Goal: Task Accomplishment & Management: Manage account settings

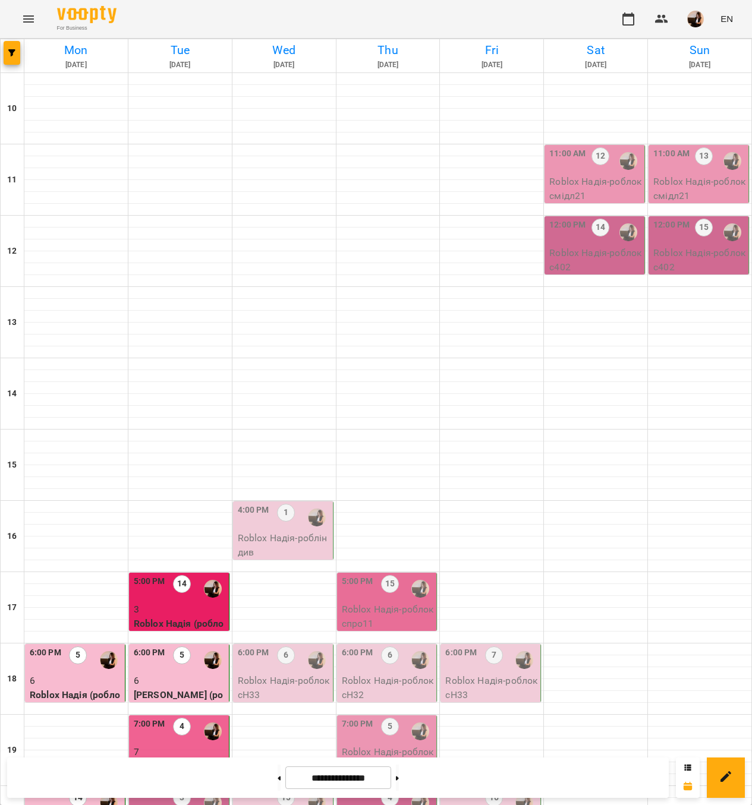
scroll to position [248, 0]
click at [188, 789] on div "3" at bounding box center [182, 802] width 18 height 27
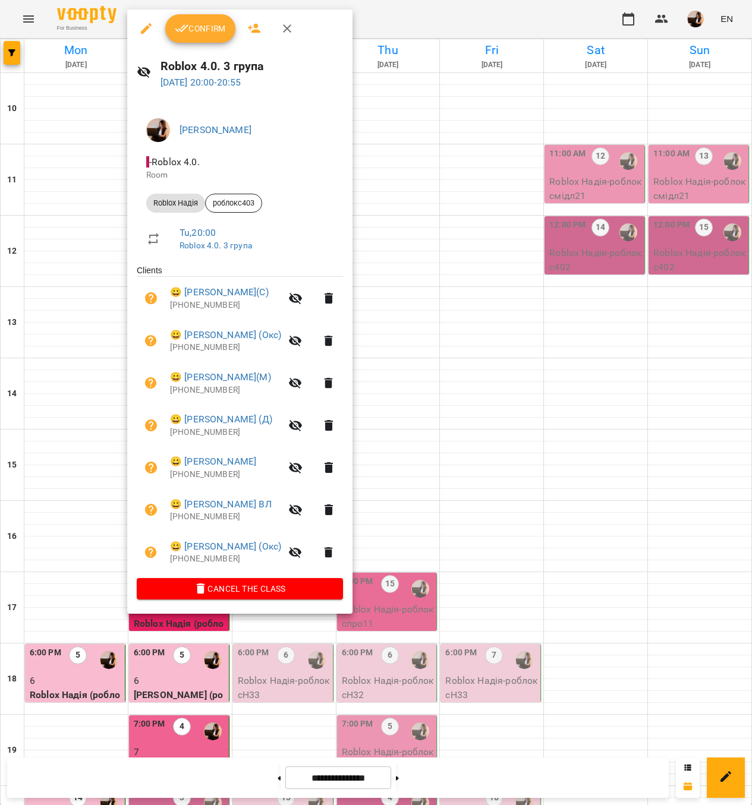
click at [191, 30] on span "Confirm" at bounding box center [200, 28] width 51 height 14
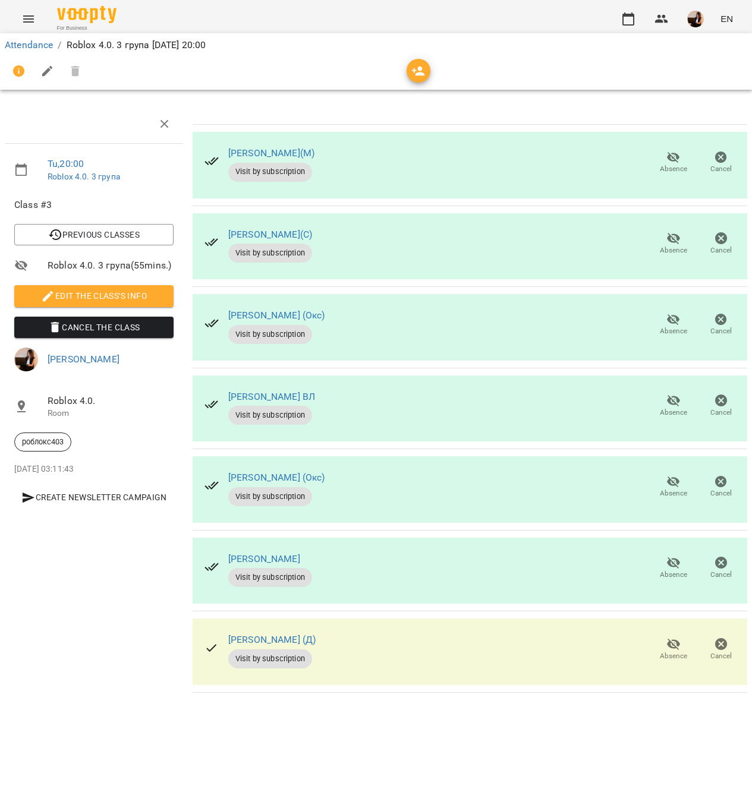
click at [667, 230] on button "Absence" at bounding box center [674, 243] width 48 height 33
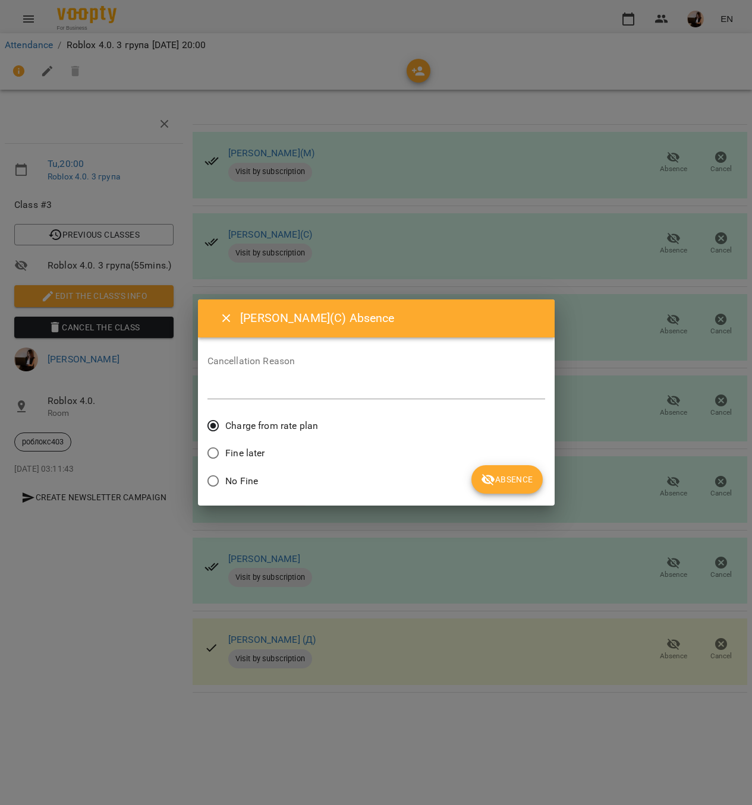
click at [500, 476] on span "Absence" at bounding box center [507, 479] width 52 height 14
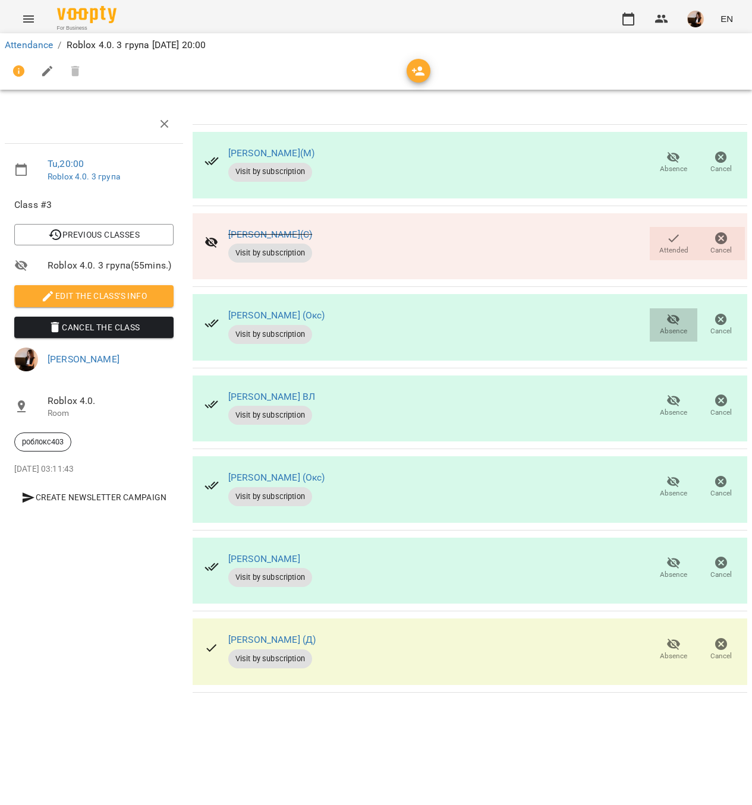
click at [666, 321] on span "Absence" at bounding box center [673, 325] width 33 height 24
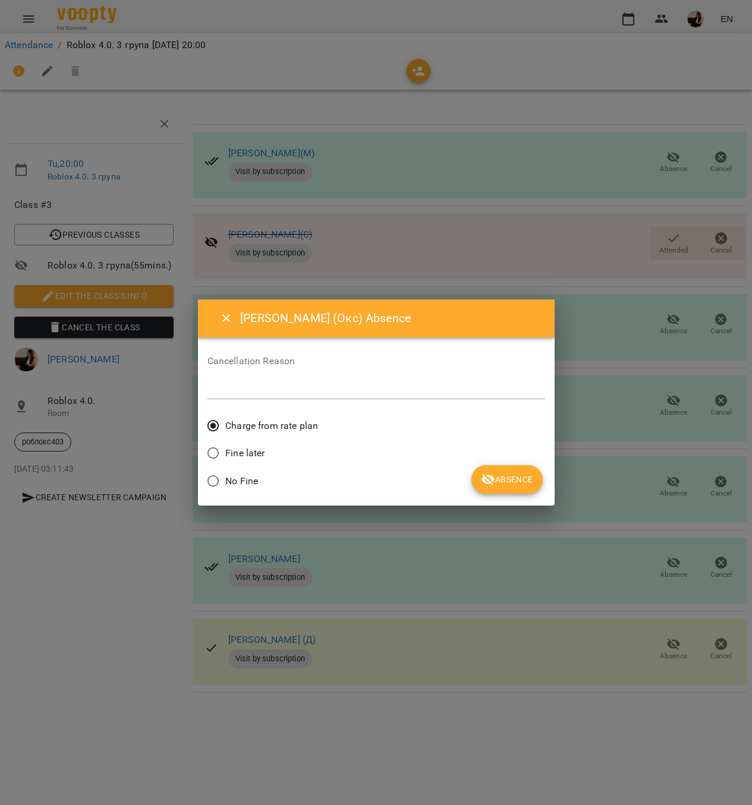
click at [518, 475] on span "Absence" at bounding box center [507, 479] width 52 height 14
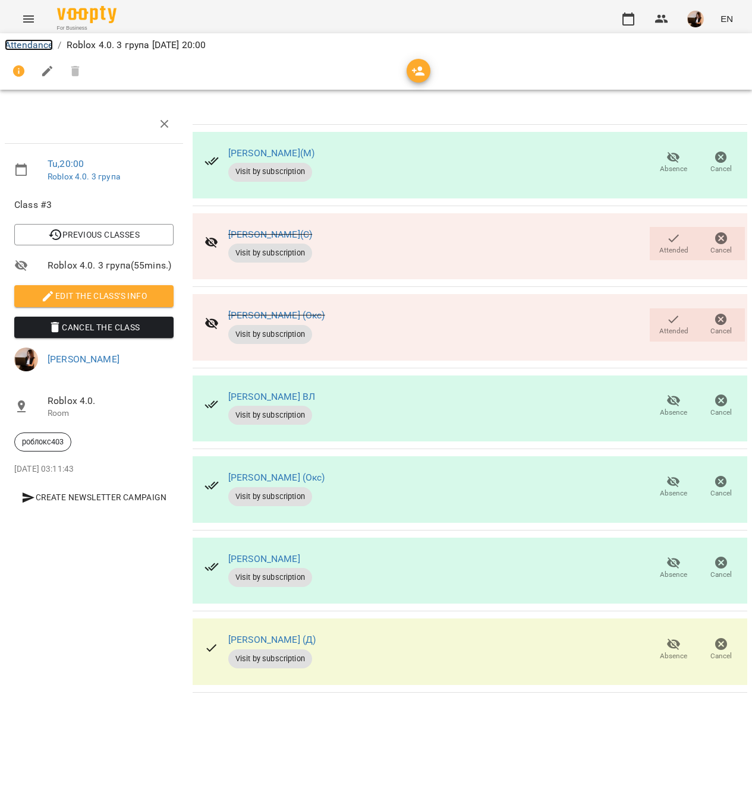
click at [26, 49] on link "Attendance" at bounding box center [29, 44] width 48 height 11
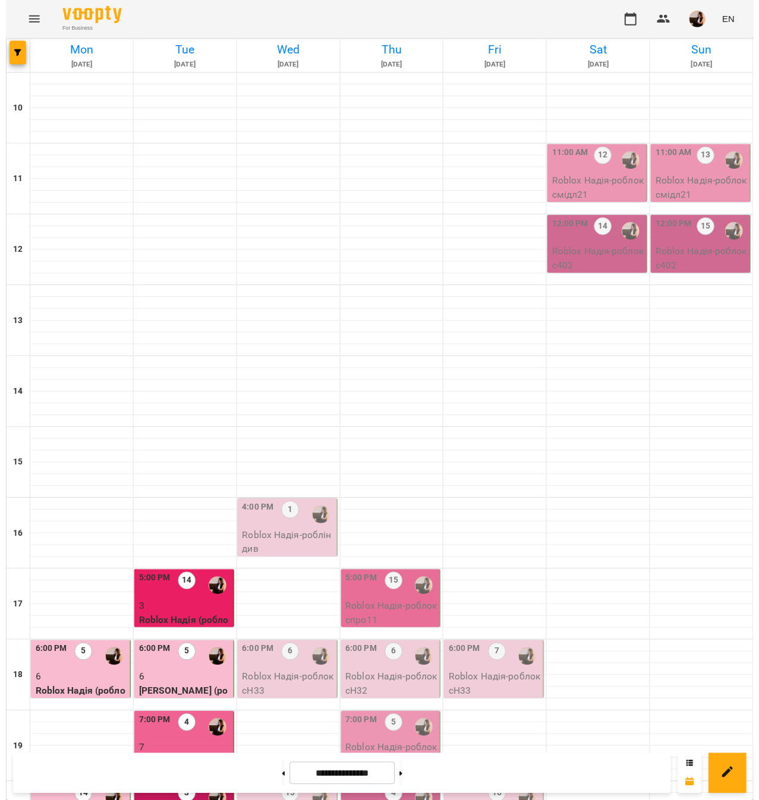
scroll to position [178, 0]
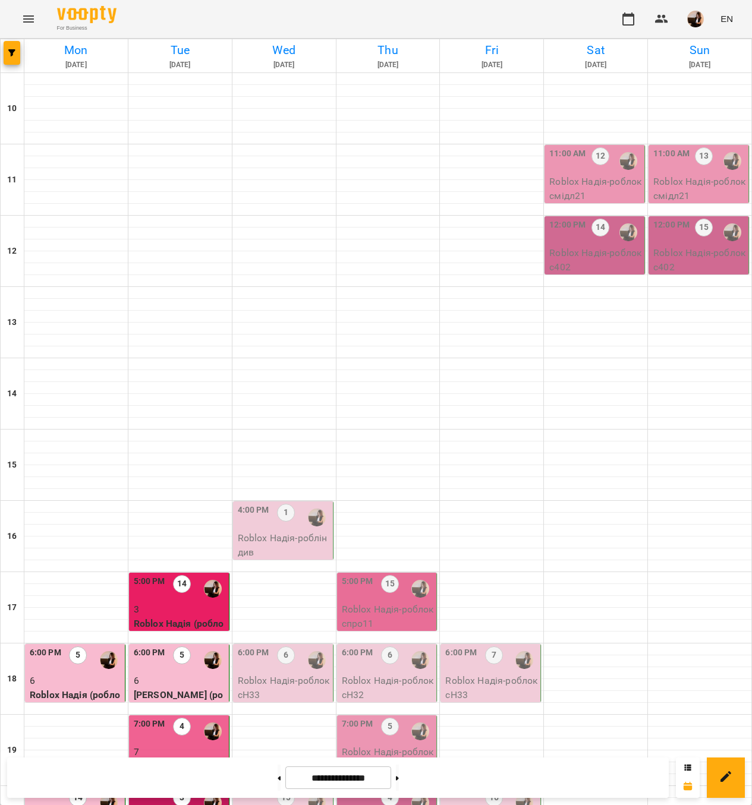
click at [143, 617] on p "Roblox Надія (роблокспро11)" at bounding box center [180, 631] width 93 height 28
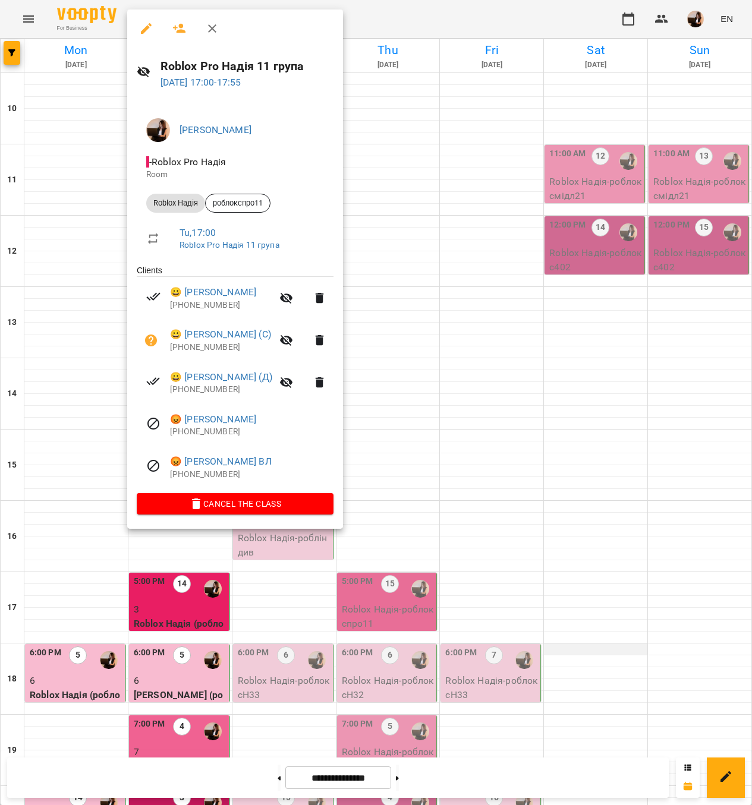
drag, startPoint x: 565, startPoint y: 473, endPoint x: 550, endPoint y: 475, distance: 15.6
click at [568, 473] on div at bounding box center [376, 402] width 752 height 805
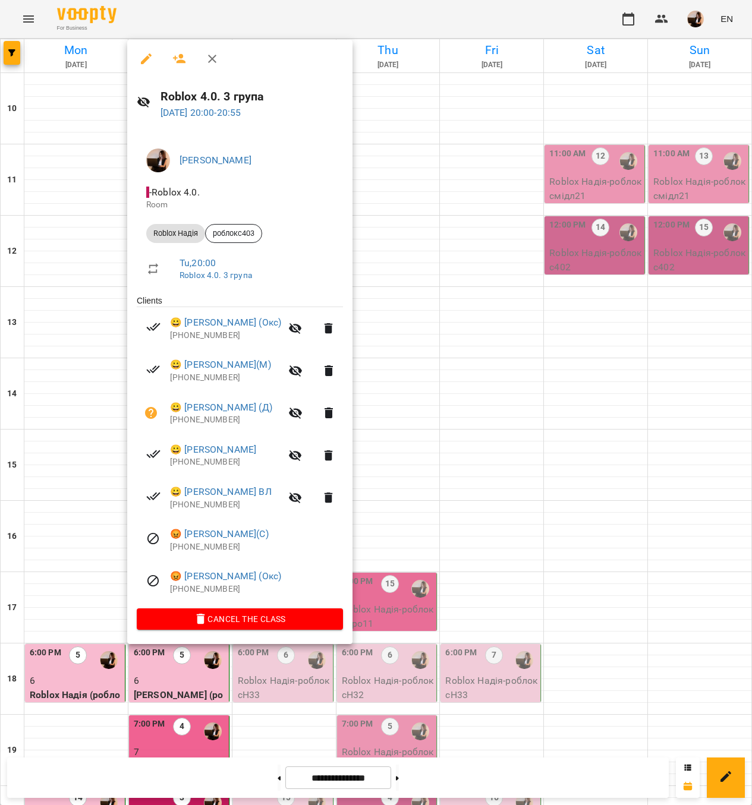
click at [244, 97] on h6 "Roblox 4.0. 3 група" at bounding box center [251, 96] width 182 height 18
copy h6 "Roblox 4.0. 3 група"
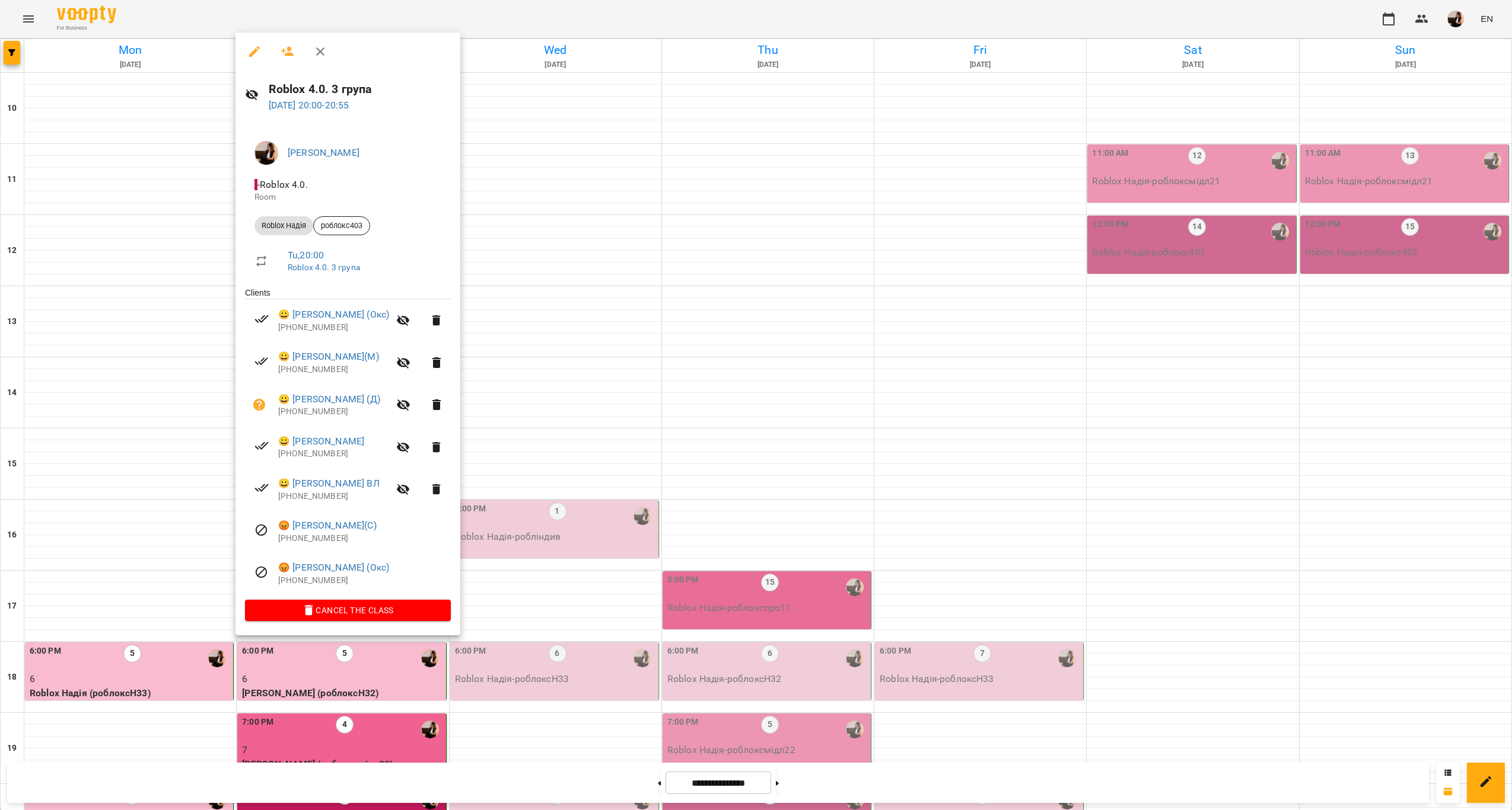
drag, startPoint x: 561, startPoint y: 650, endPoint x: 513, endPoint y: 684, distance: 58.8
click at [534, 671] on div at bounding box center [756, 405] width 1512 height 810
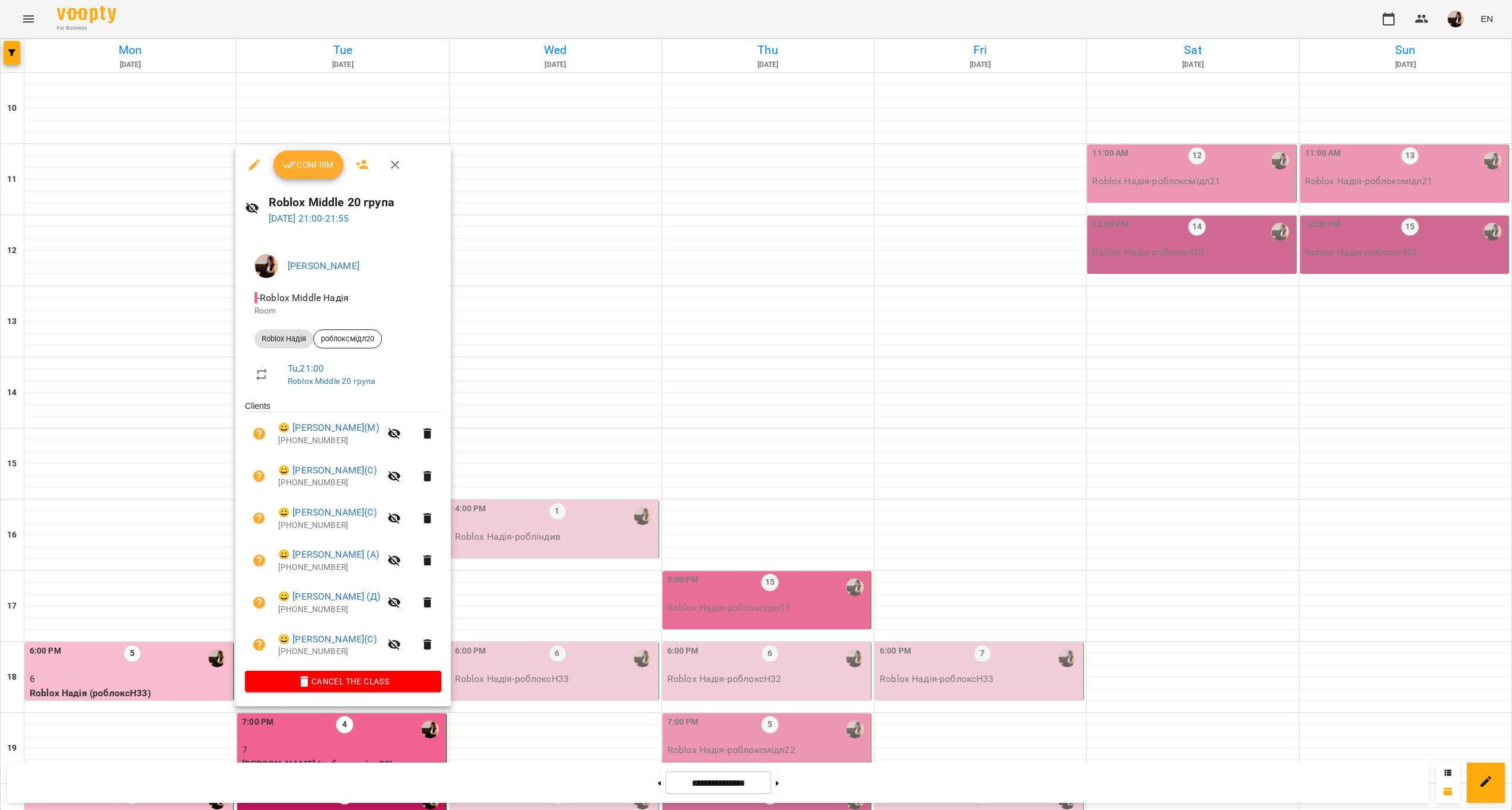
click at [328, 164] on span "Confirm" at bounding box center [307, 165] width 51 height 14
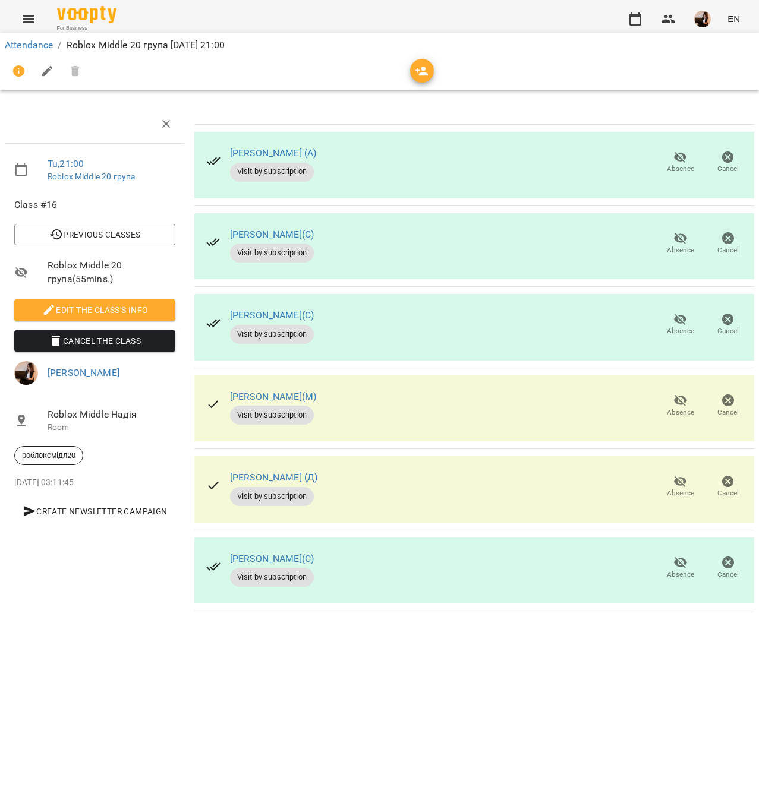
click at [680, 322] on icon "button" at bounding box center [680, 319] width 13 height 11
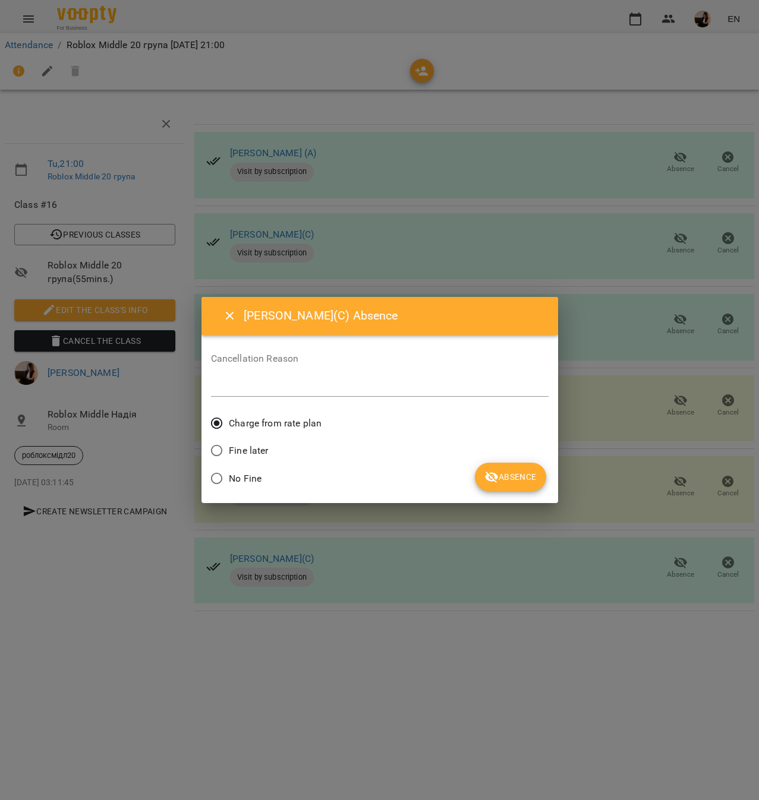
click at [505, 472] on span "Absence" at bounding box center [510, 477] width 52 height 14
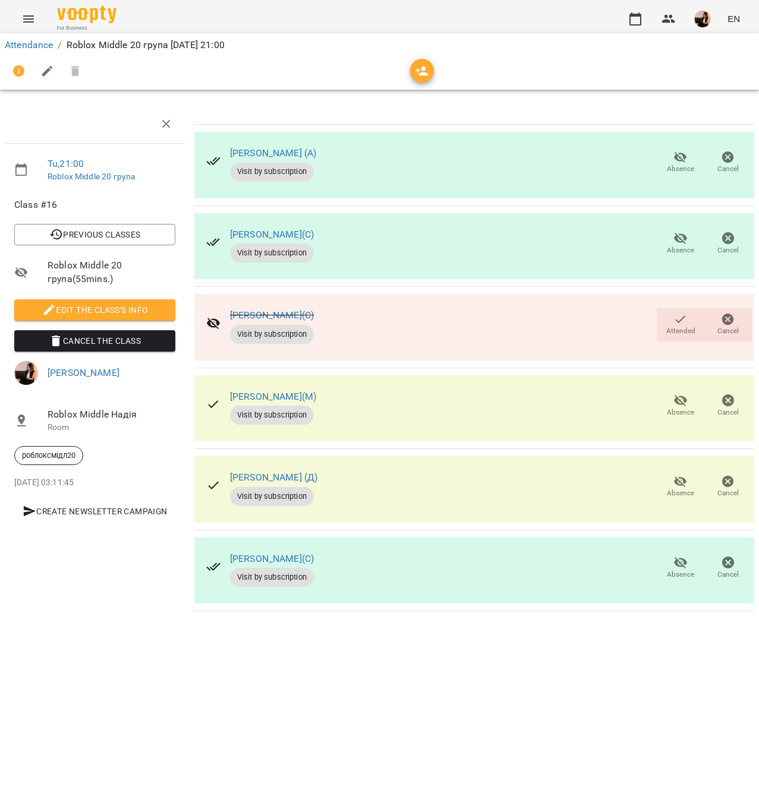
click at [685, 568] on icon "button" at bounding box center [680, 562] width 13 height 11
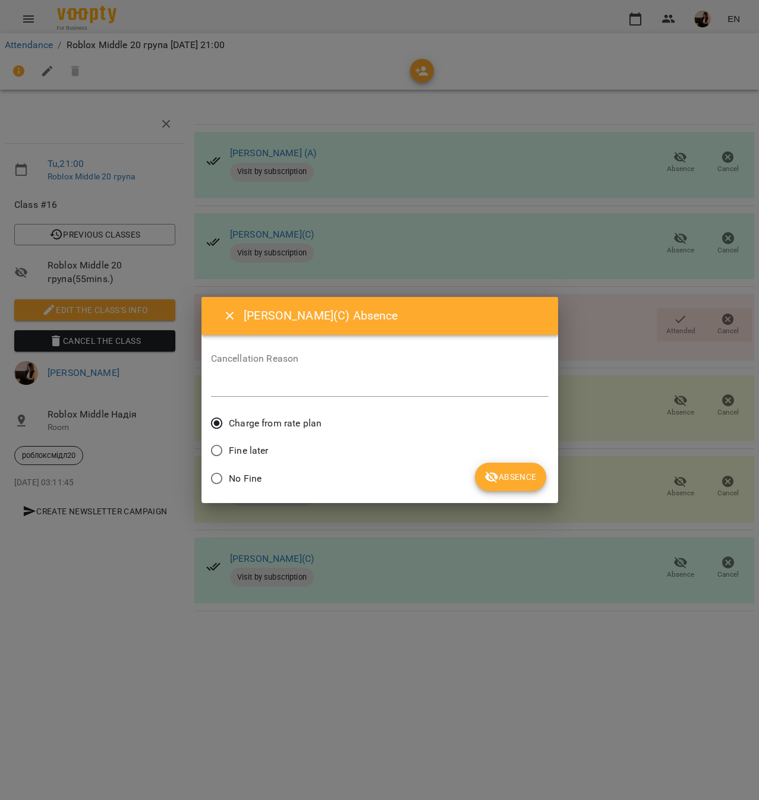
click at [499, 471] on span "Absence" at bounding box center [510, 477] width 52 height 14
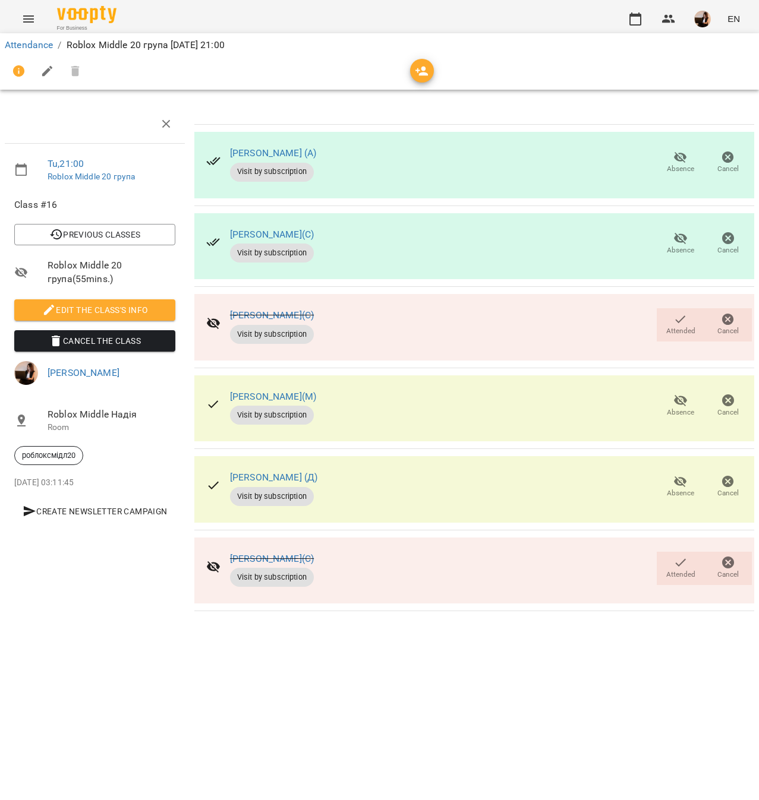
click at [676, 157] on icon "button" at bounding box center [680, 157] width 14 height 14
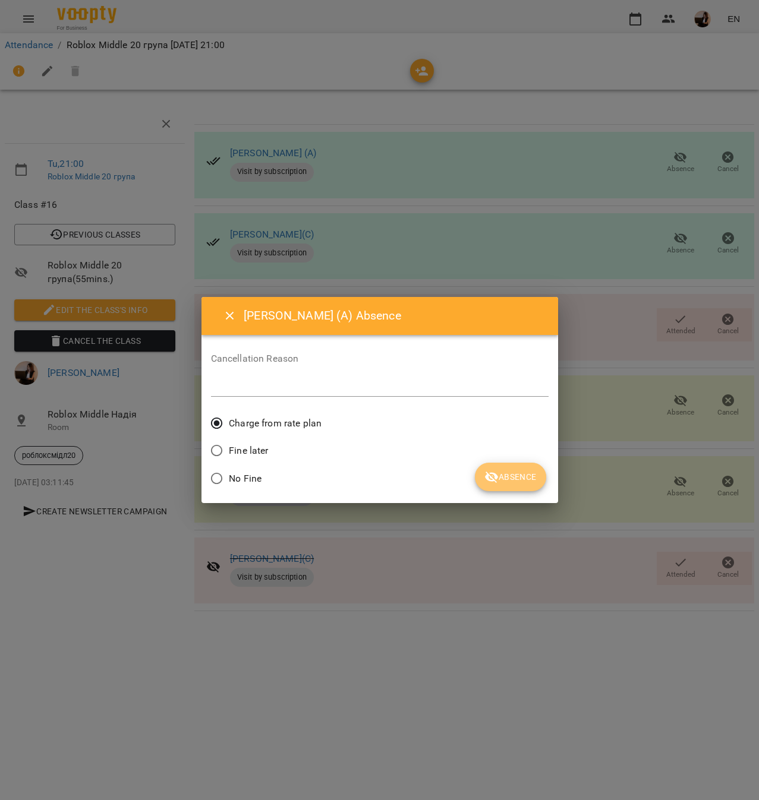
click at [512, 475] on span "Absence" at bounding box center [510, 477] width 52 height 14
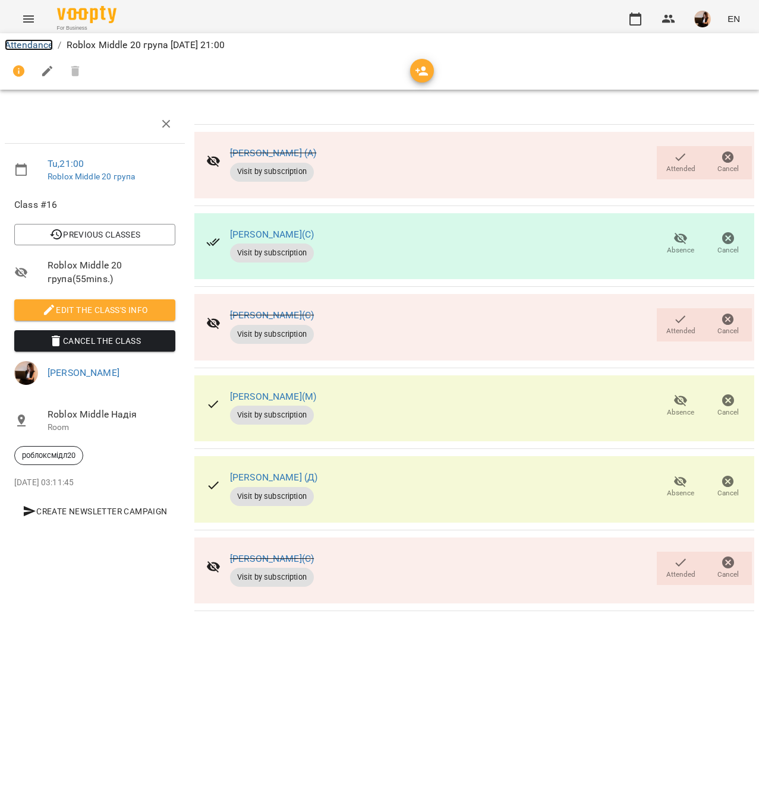
click at [37, 44] on link "Attendance" at bounding box center [29, 44] width 48 height 11
